Goal: Check status

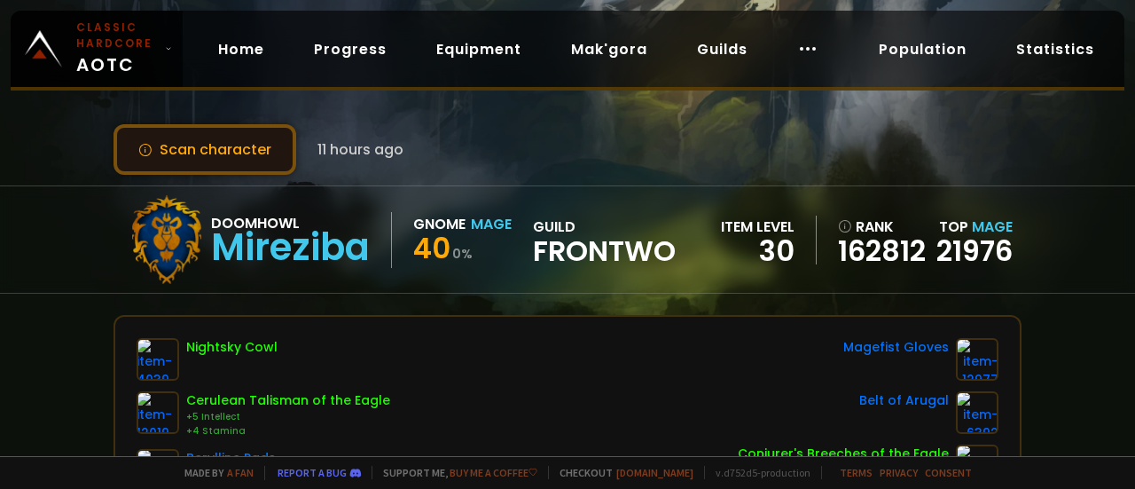
click at [243, 141] on button "Scan character" at bounding box center [205, 149] width 183 height 51
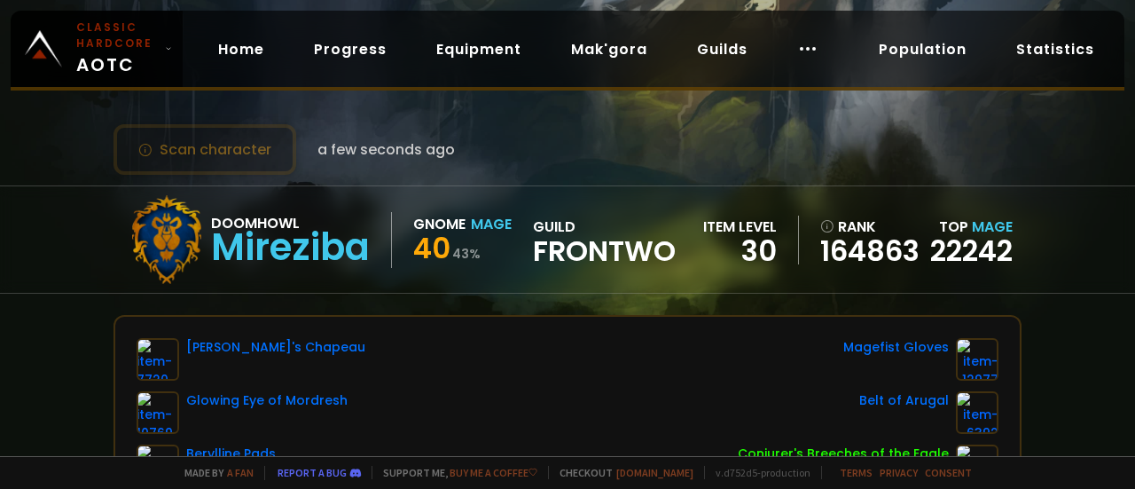
click at [456, 125] on div "Scan character a few seconds ago" at bounding box center [568, 149] width 908 height 51
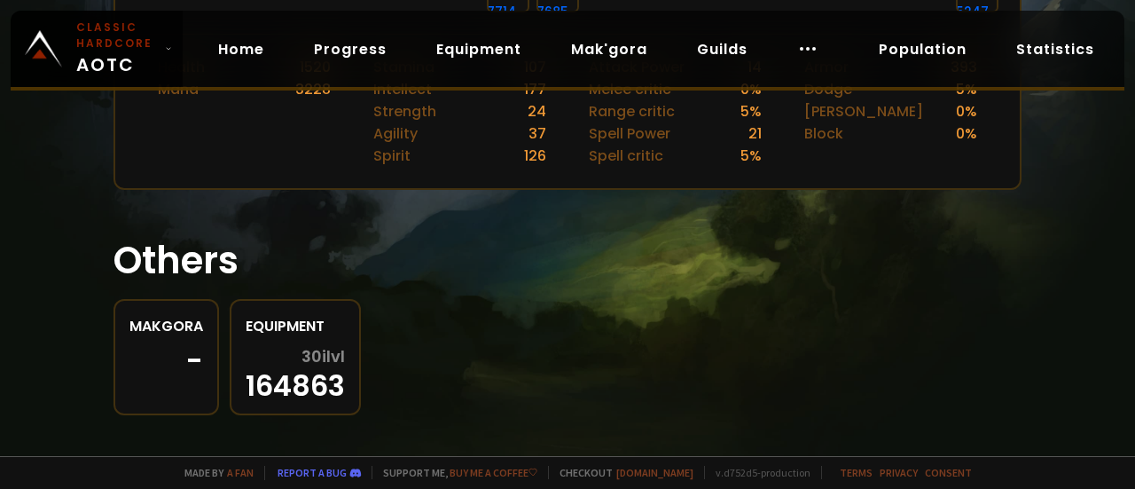
scroll to position [819, 0]
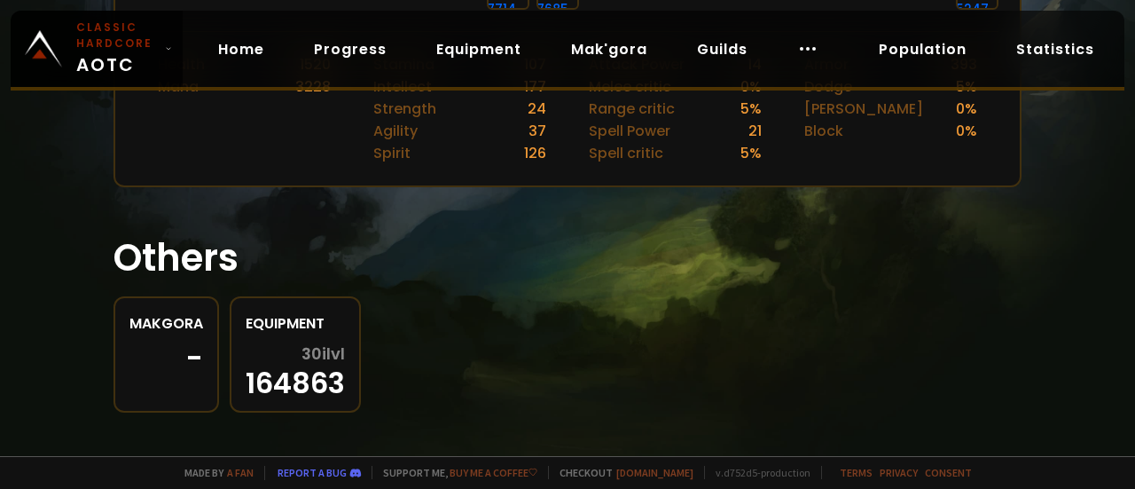
click at [316, 327] on link "Equipment 30 ilvl 164863" at bounding box center [295, 354] width 131 height 116
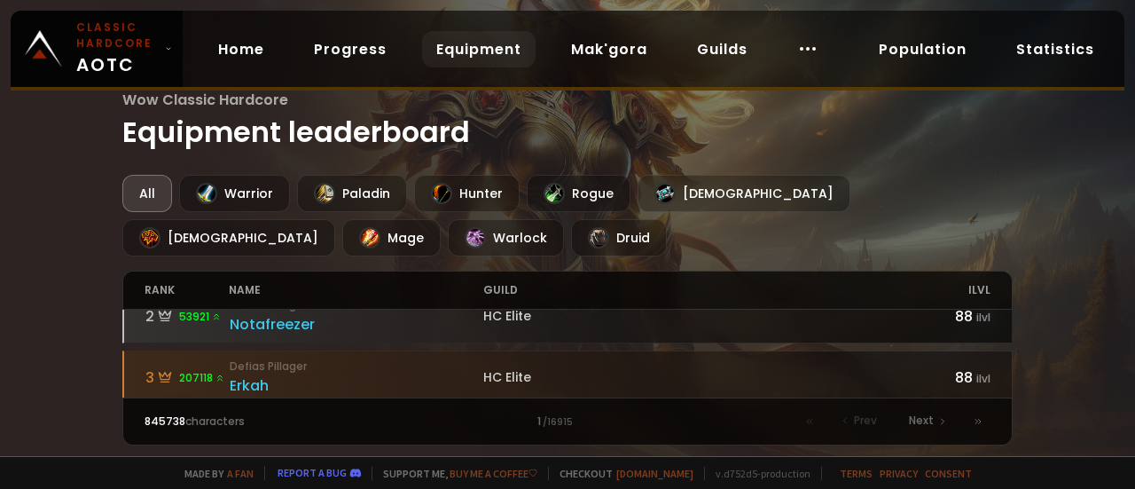
scroll to position [177, 0]
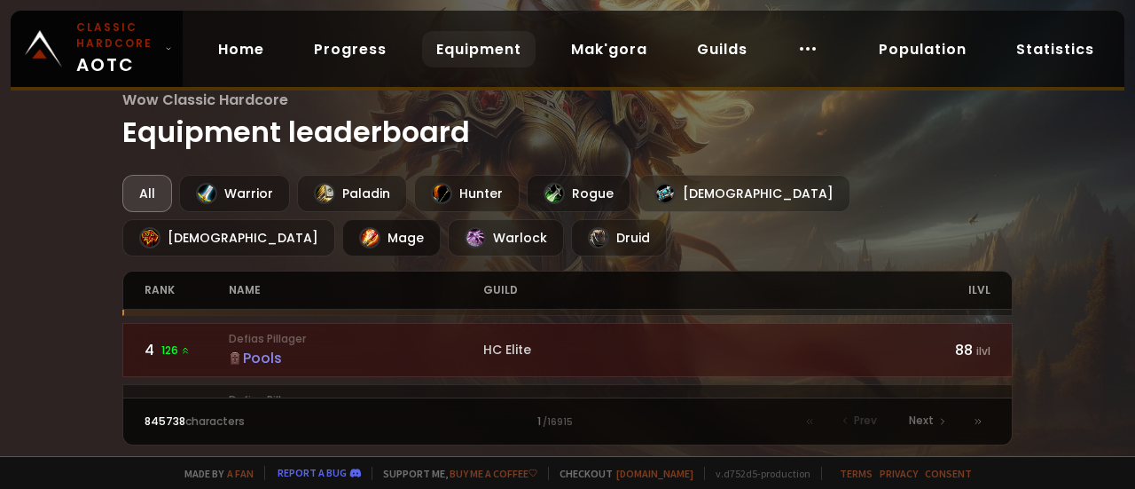
click at [380, 227] on div at bounding box center [369, 237] width 21 height 21
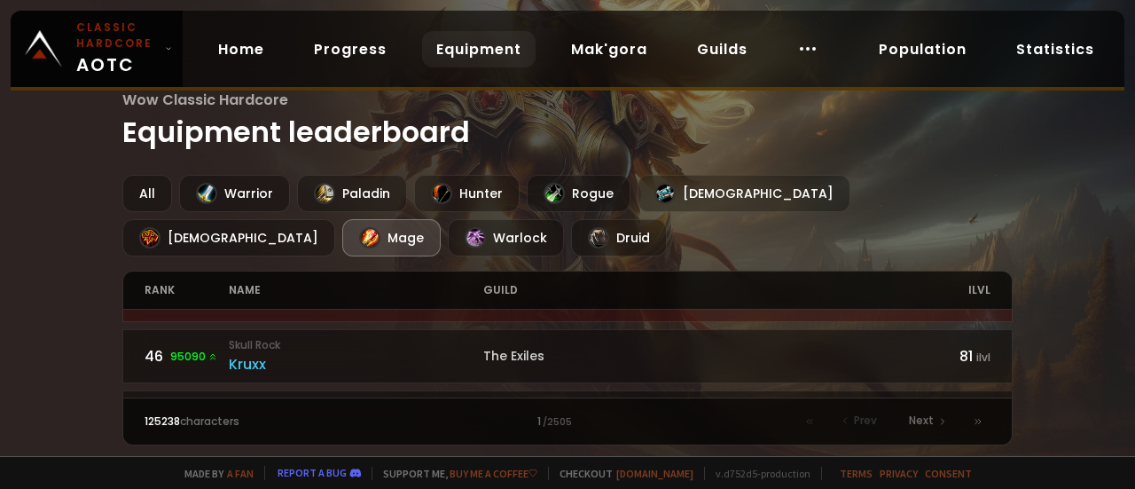
scroll to position [2871, 0]
